Goal: Information Seeking & Learning: Learn about a topic

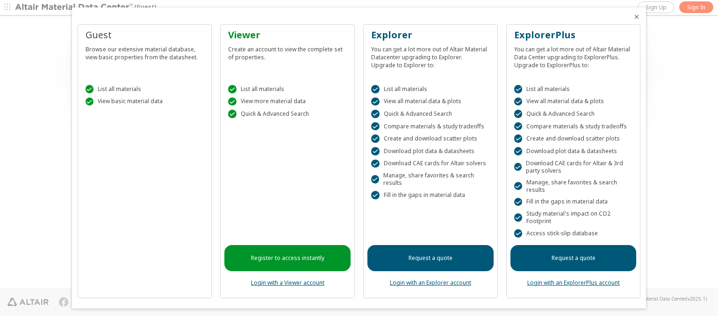
click at [633, 17] on icon "Close" at bounding box center [636, 16] width 7 height 7
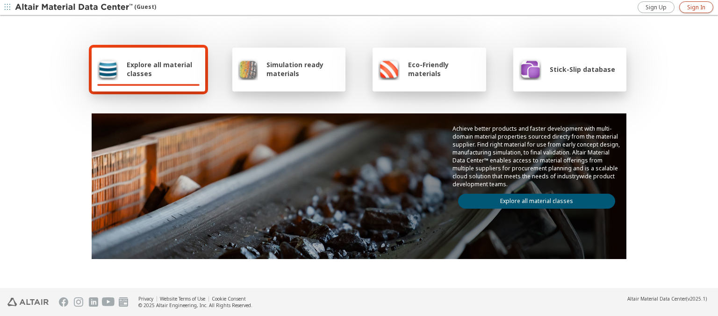
click at [696, 7] on span "Sign In" at bounding box center [696, 7] width 18 height 7
click at [74, 7] on img at bounding box center [74, 7] width 119 height 9
click at [159, 69] on span "Explore all material classes" at bounding box center [163, 69] width 73 height 18
click at [533, 199] on link "Explore all material classes" at bounding box center [536, 201] width 157 height 15
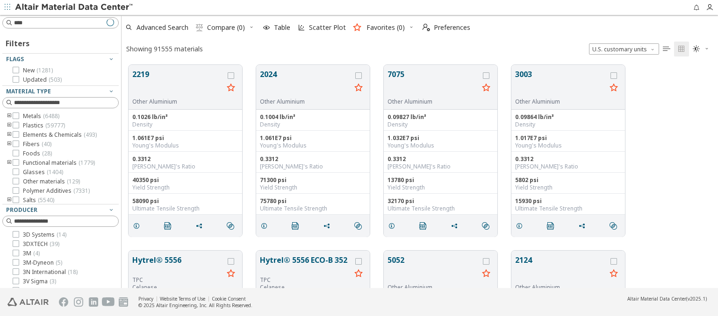
scroll to position [223, 589]
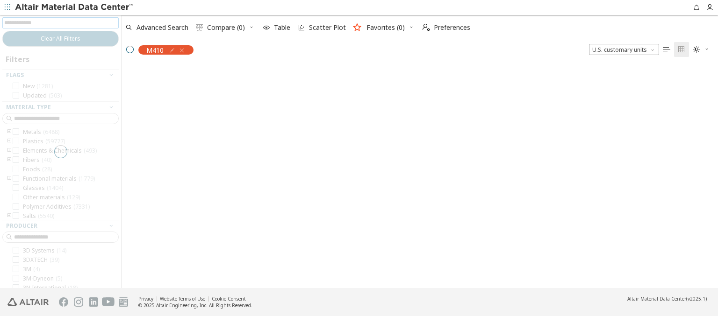
scroll to position [222, 589]
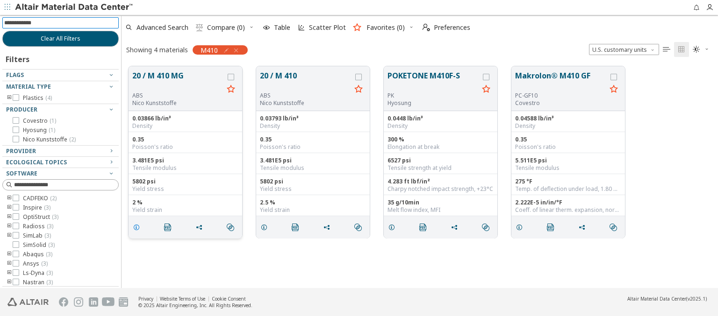
click at [138, 227] on icon "grid" at bounding box center [136, 227] width 7 height 7
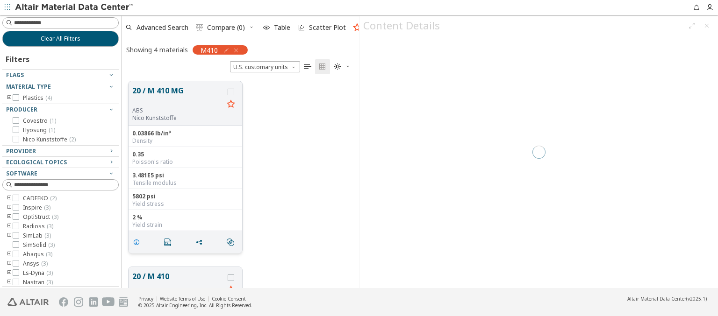
scroll to position [207, 230]
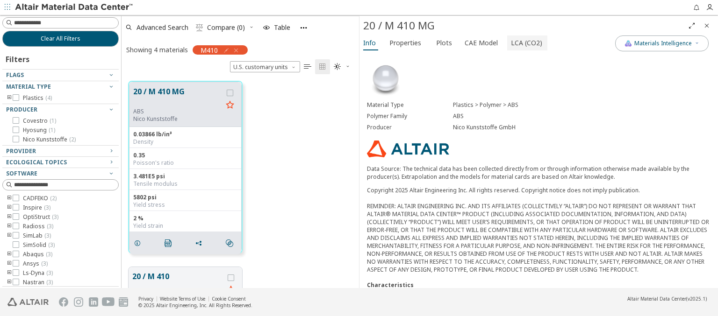
click at [521, 43] on span "LCA (CO2)" at bounding box center [526, 43] width 31 height 15
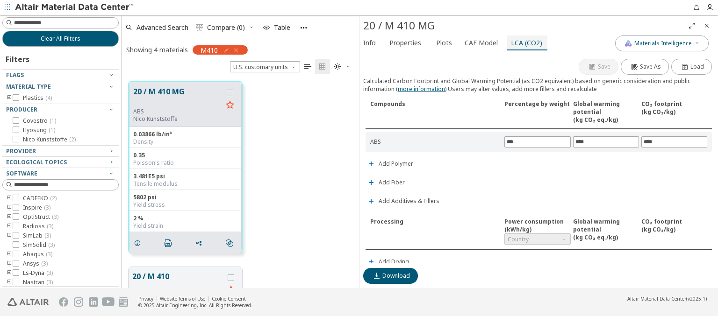
scroll to position [219, 0]
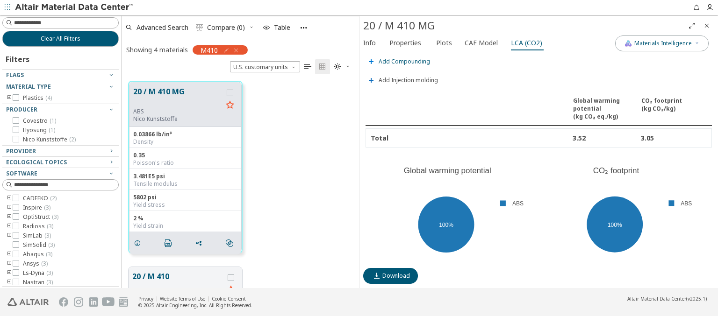
click at [403, 59] on span "Add Compounding" at bounding box center [404, 62] width 51 height 6
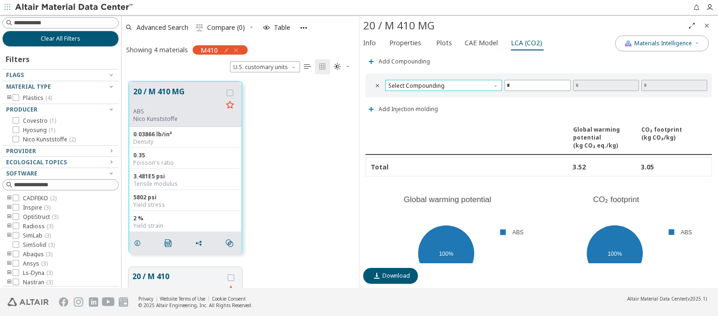
click at [442, 83] on span "Select Compounding" at bounding box center [443, 85] width 117 height 11
click at [442, 94] on span "Screw extruder" at bounding box center [442, 94] width 107 height 7
click at [442, 83] on span "Screw extruder" at bounding box center [443, 85] width 117 height 11
click at [442, 105] on span "Twin screw extruder" at bounding box center [416, 105] width 54 height 7
click at [442, 83] on span "Twin screw extruder" at bounding box center [443, 85] width 117 height 11
